Goal: Task Accomplishment & Management: Manage account settings

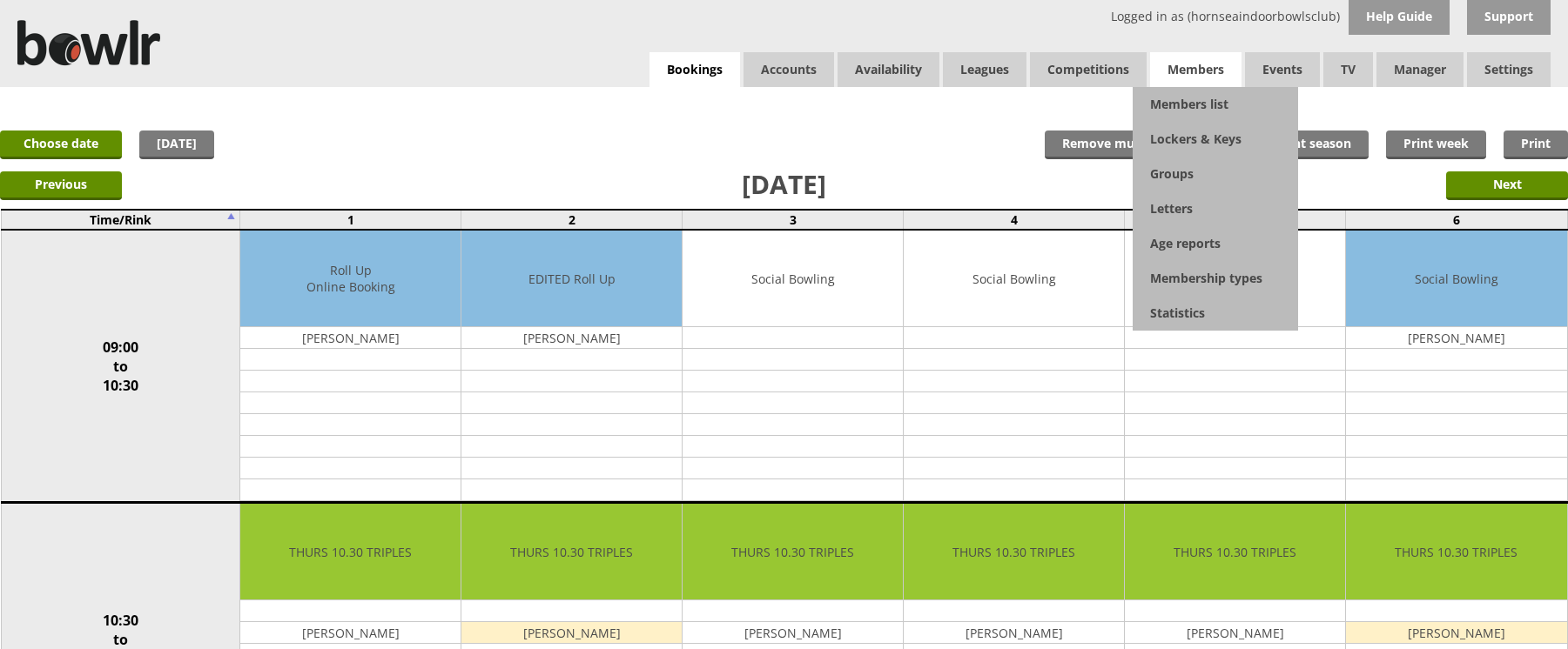
click at [1187, 70] on span "Members" at bounding box center [1195, 70] width 92 height 35
click at [1191, 108] on link "Members list" at bounding box center [1214, 105] width 165 height 35
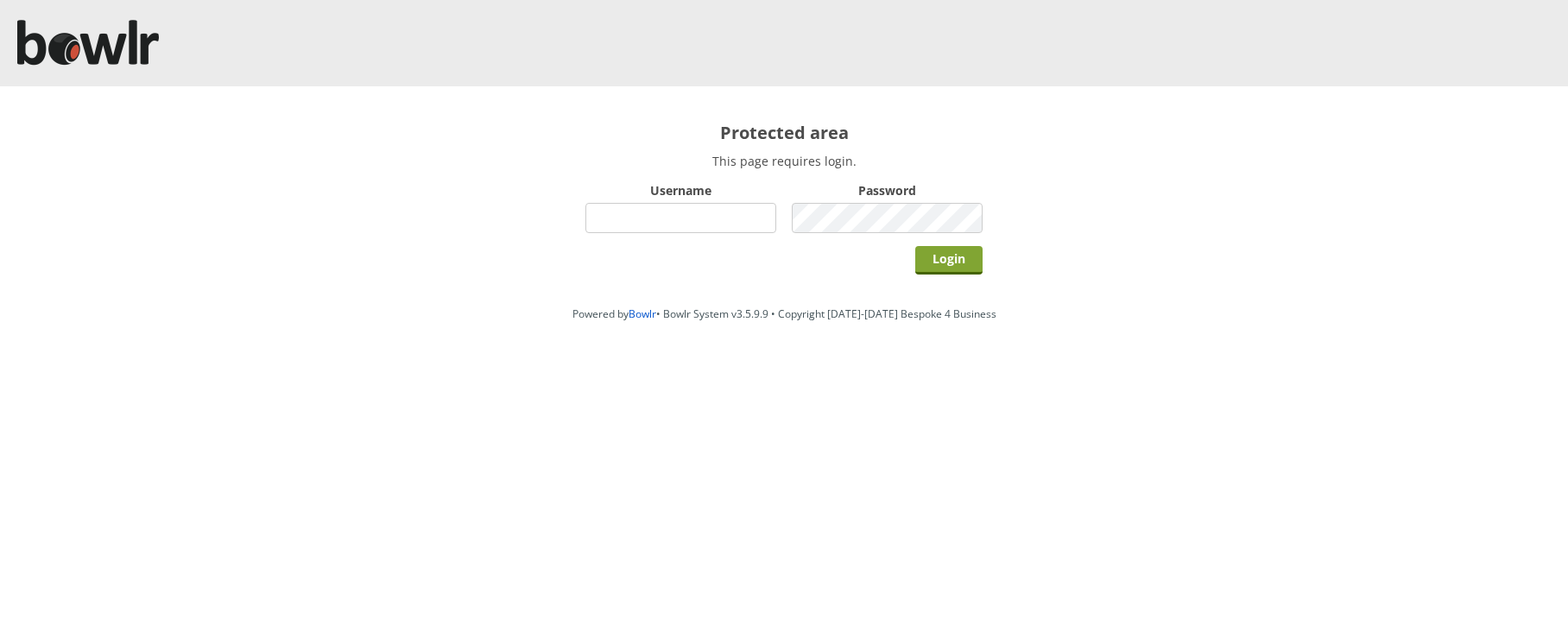
type input "hornseaindoorbowlsclub"
click at [956, 258] on input "Login" at bounding box center [949, 260] width 68 height 29
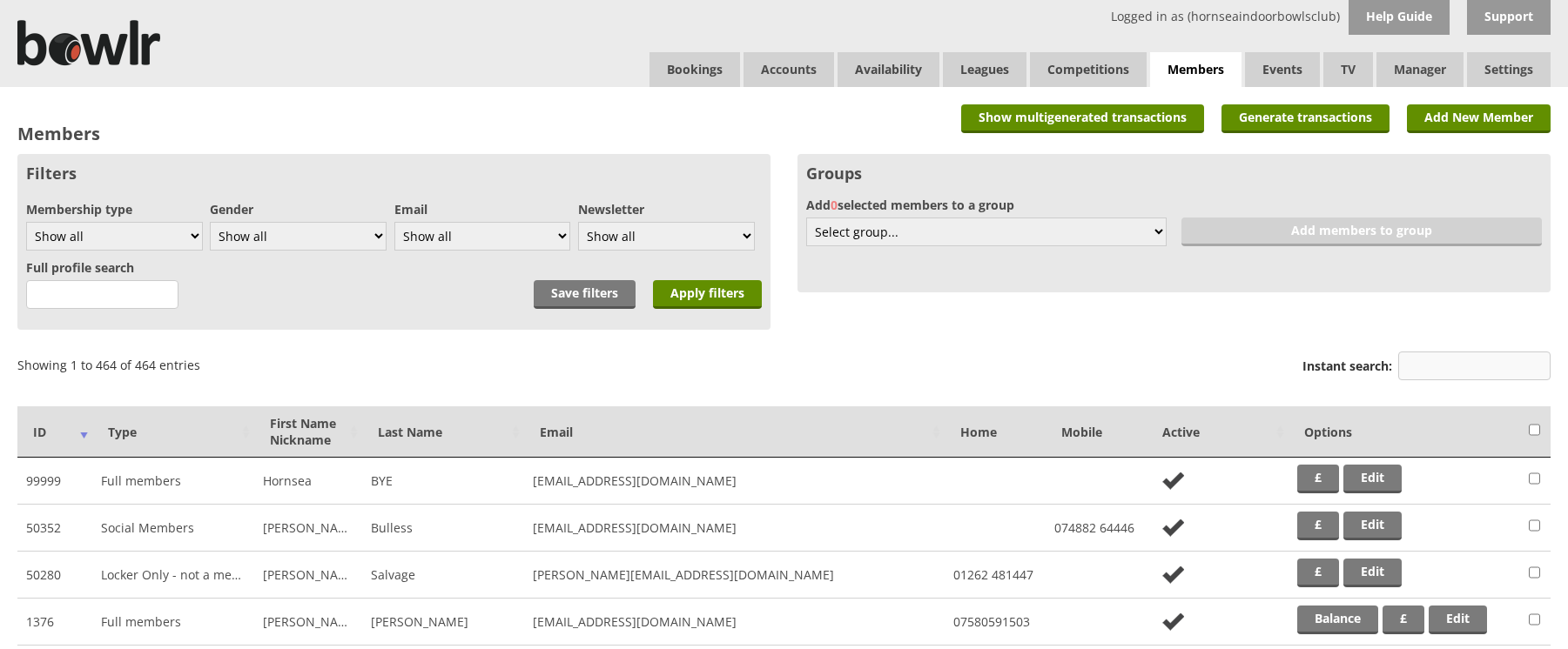
click at [1433, 372] on input "Instant search:" at bounding box center [1474, 366] width 152 height 29
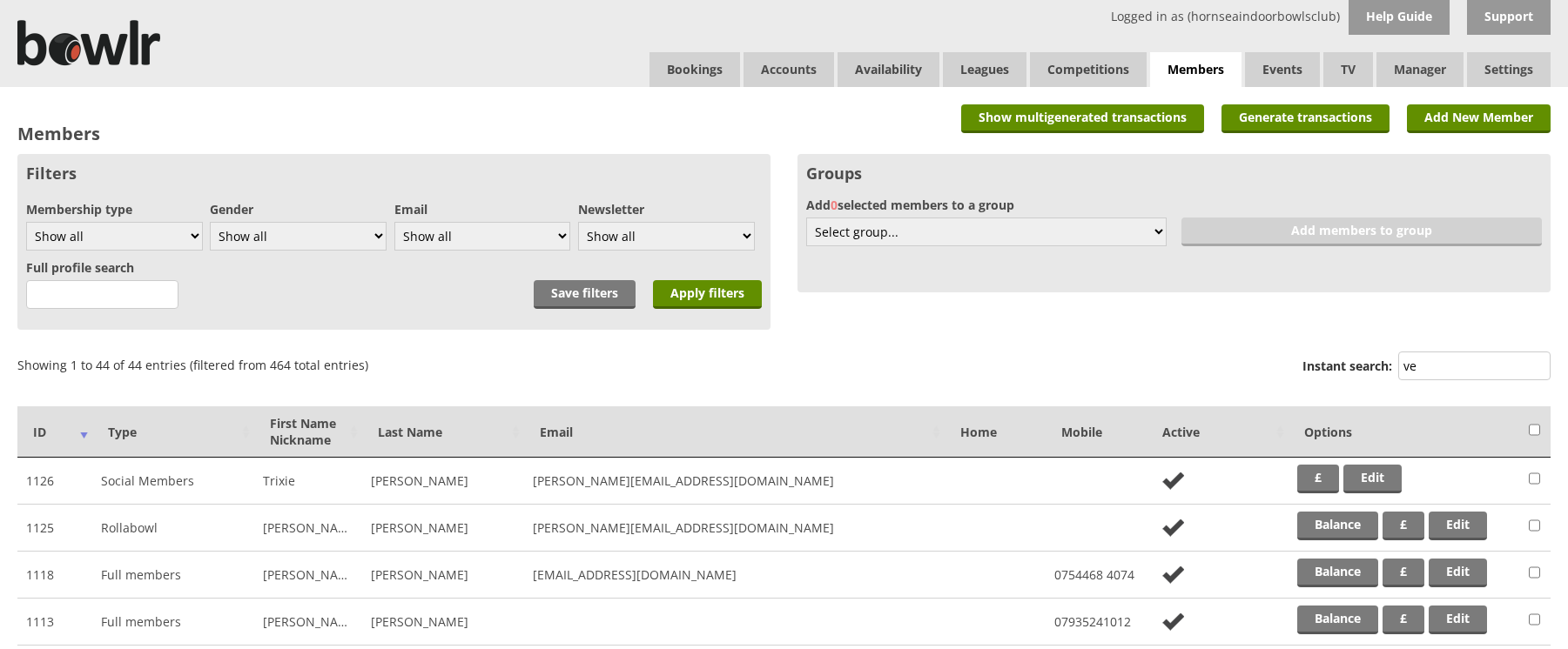
type input "v"
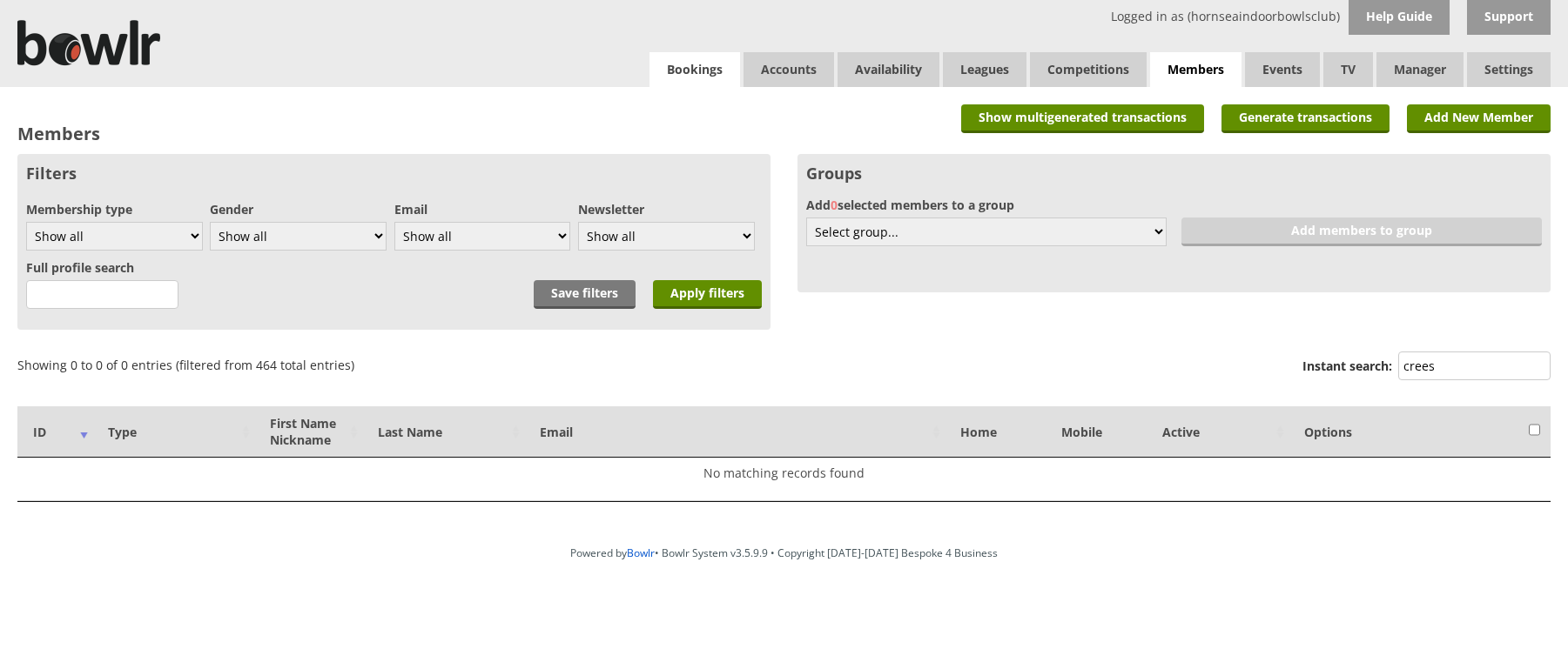
type input "crees"
click at [699, 72] on link "Bookings" at bounding box center [694, 70] width 91 height 35
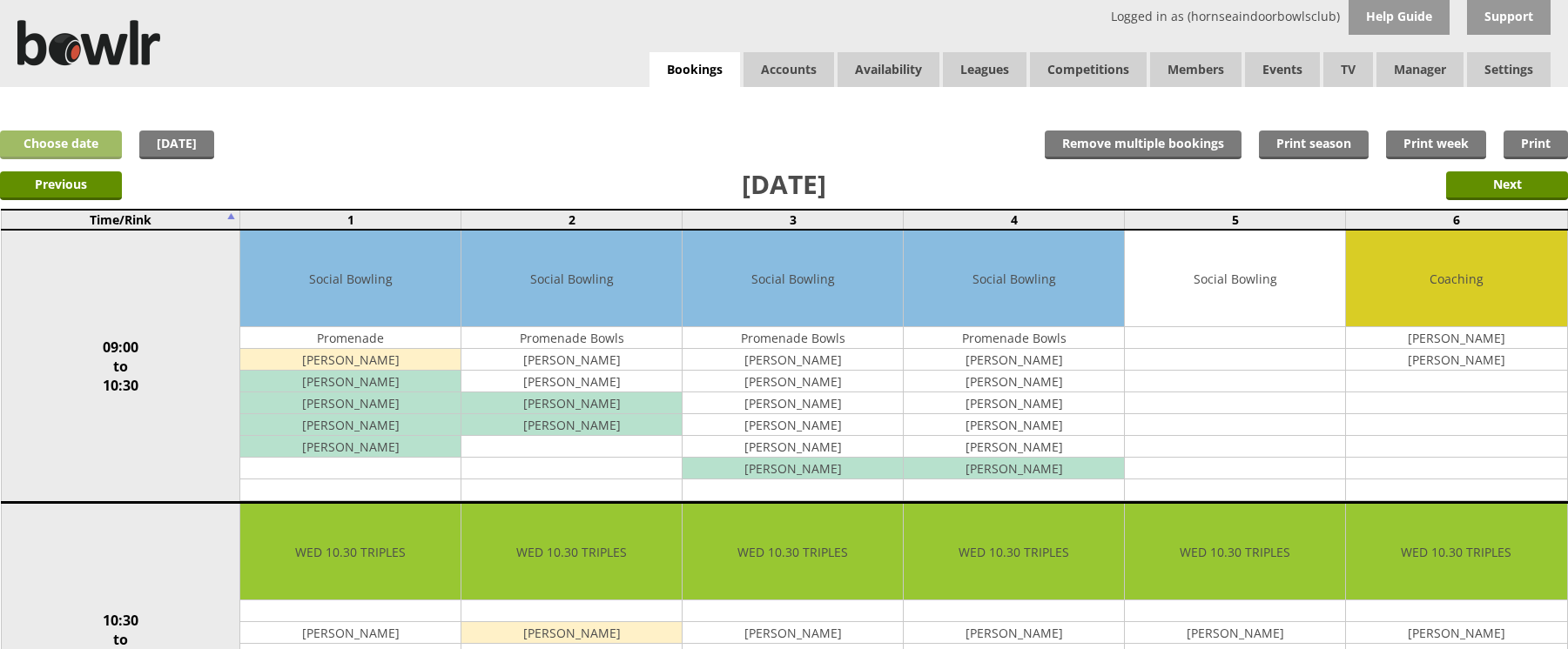
click at [80, 139] on link "Choose date" at bounding box center [60, 144] width 121 height 29
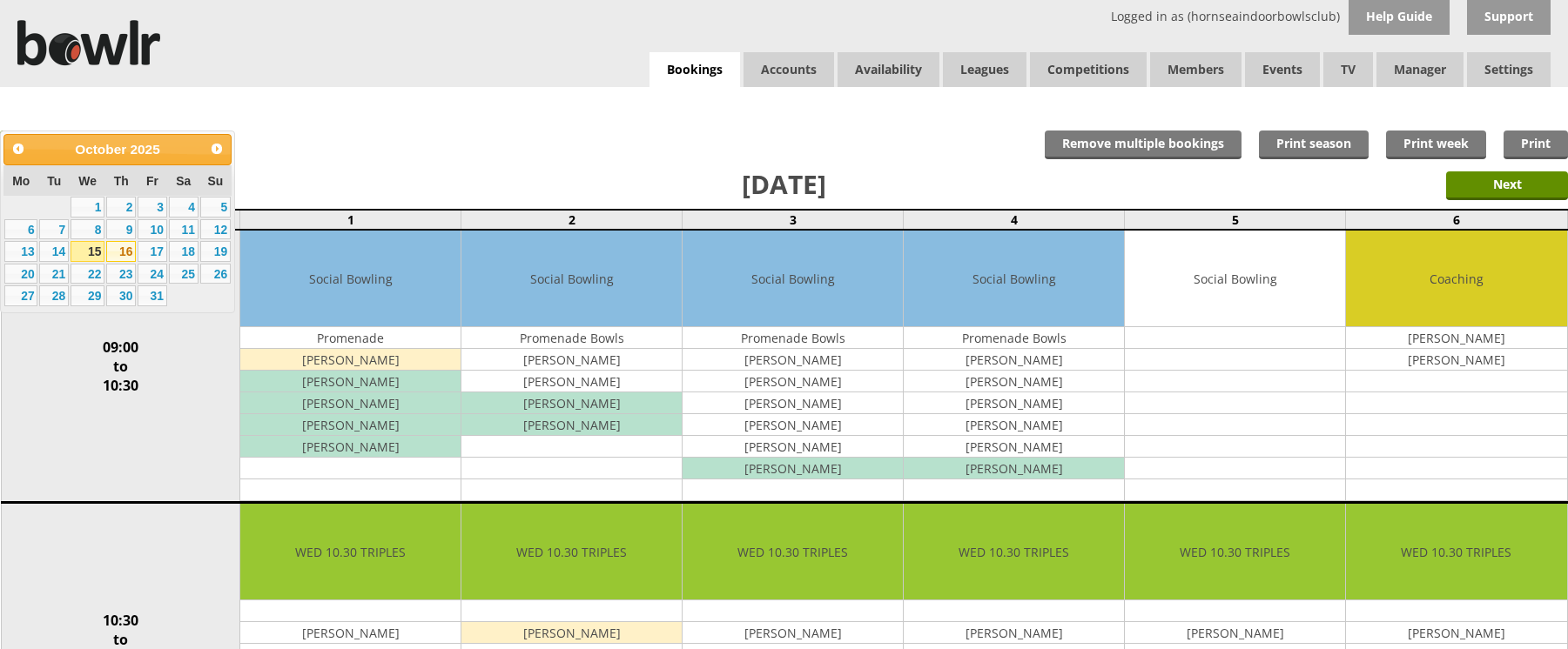
click at [113, 255] on link "16" at bounding box center [121, 252] width 30 height 21
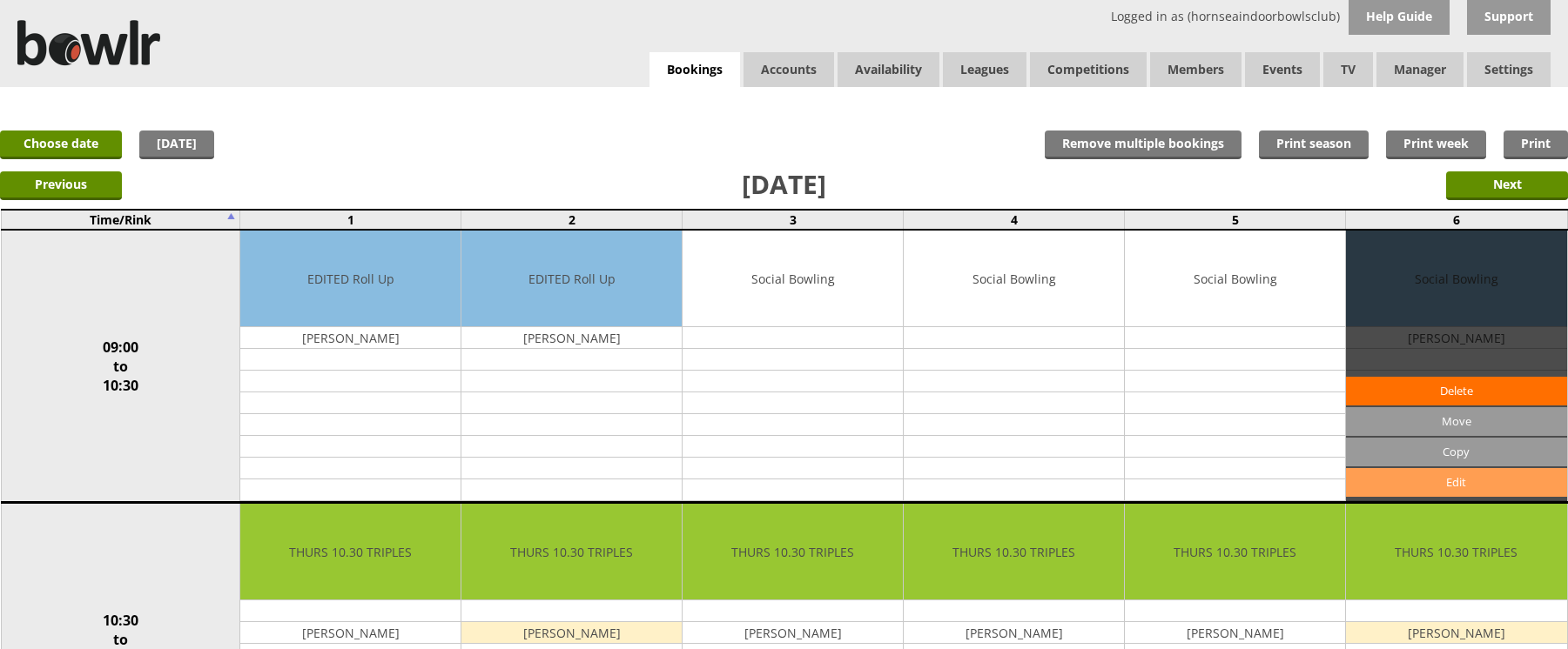
click at [1457, 487] on link "Edit" at bounding box center [1455, 482] width 220 height 29
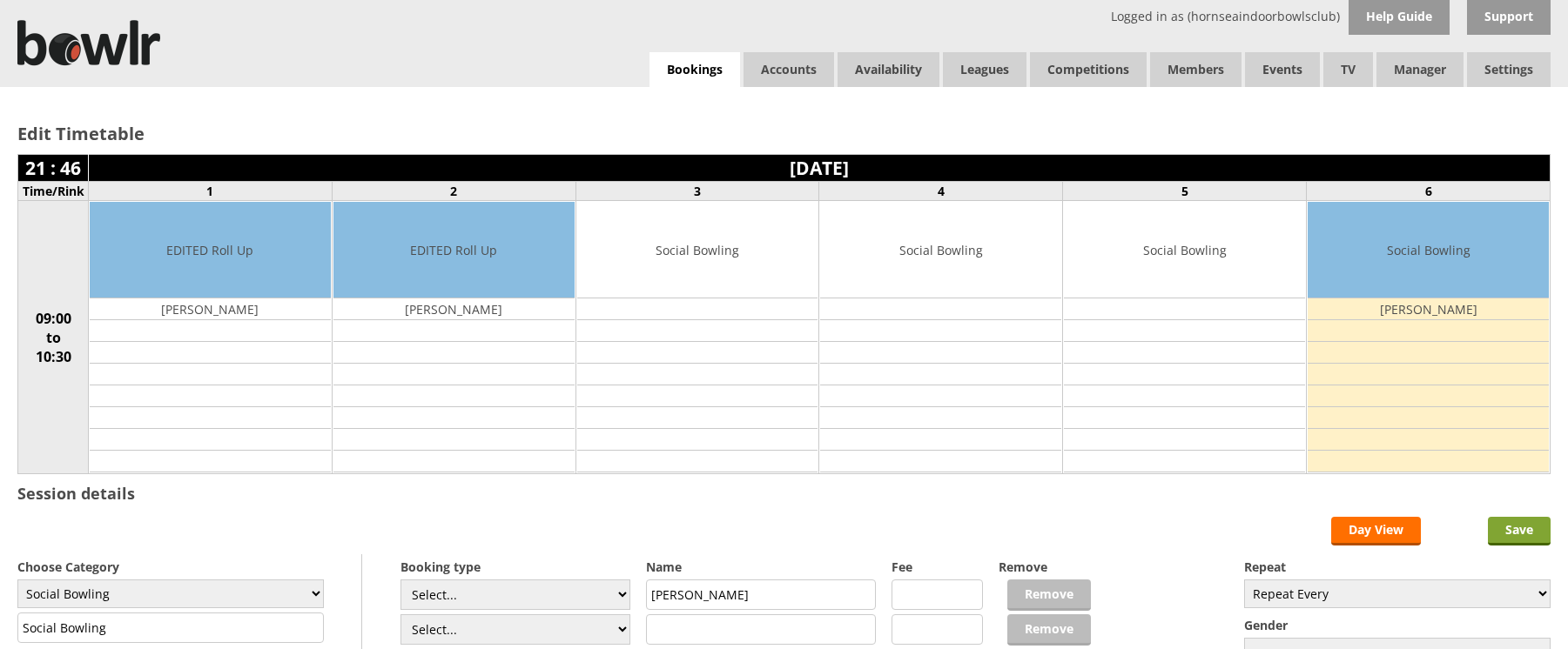
click at [1521, 529] on input "Save" at bounding box center [1519, 531] width 63 height 29
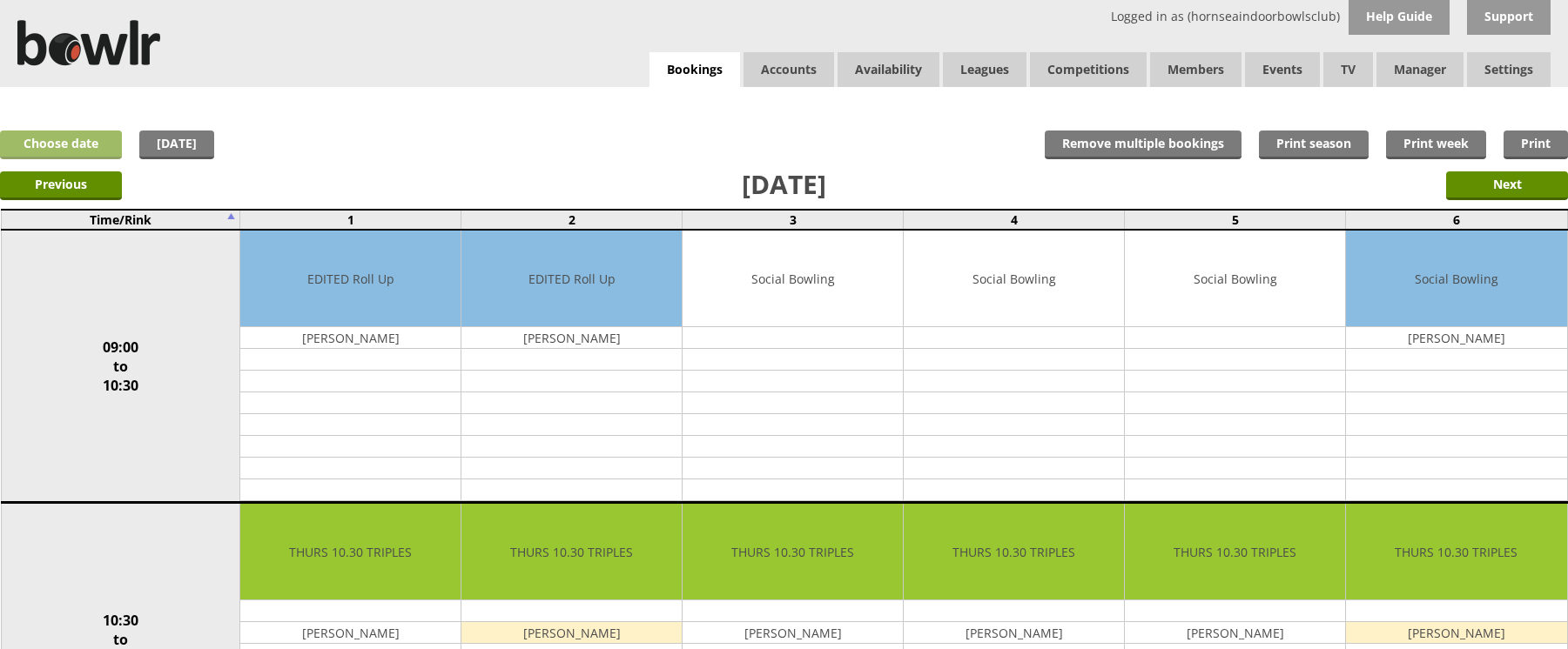
click at [53, 145] on link "Choose date" at bounding box center [60, 144] width 121 height 29
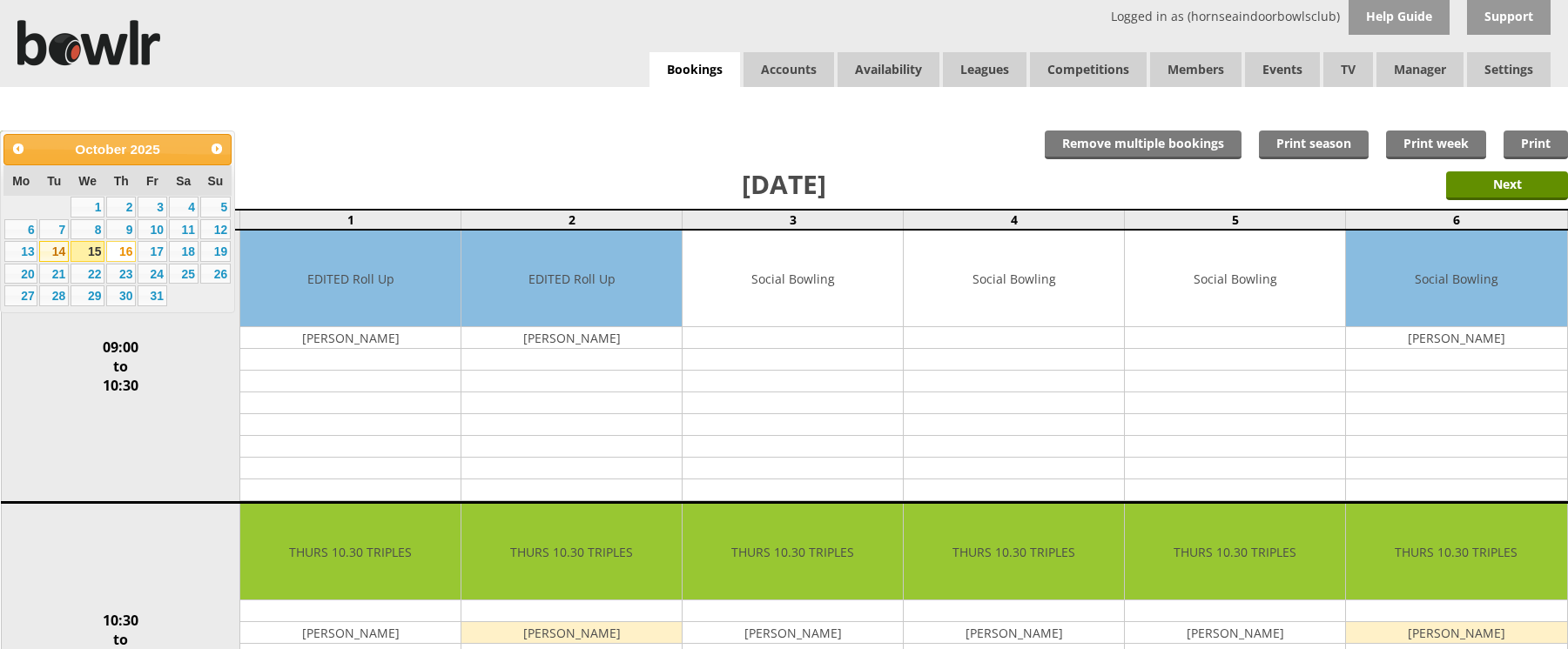
click at [51, 250] on link "14" at bounding box center [54, 252] width 30 height 21
